Goal: Navigation & Orientation: Understand site structure

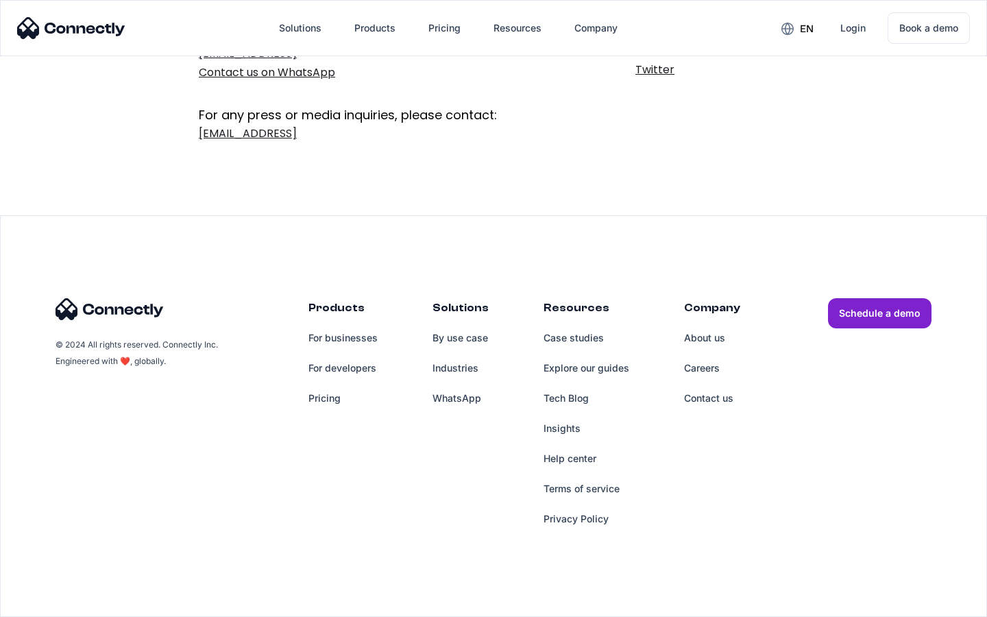
scroll to position [224, 0]
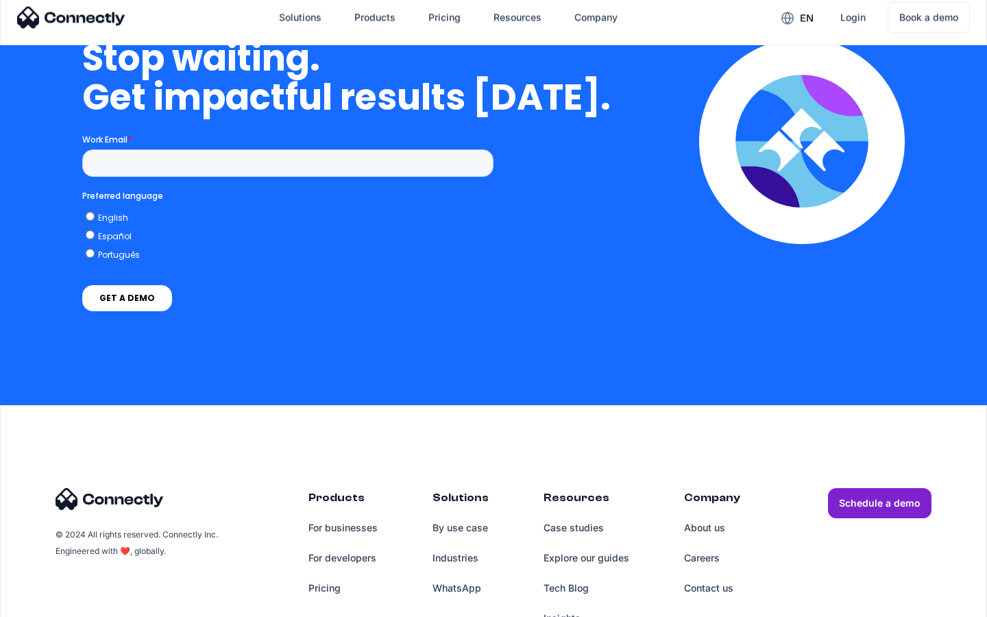
scroll to position [3478, 0]
